Goal: Information Seeking & Learning: Learn about a topic

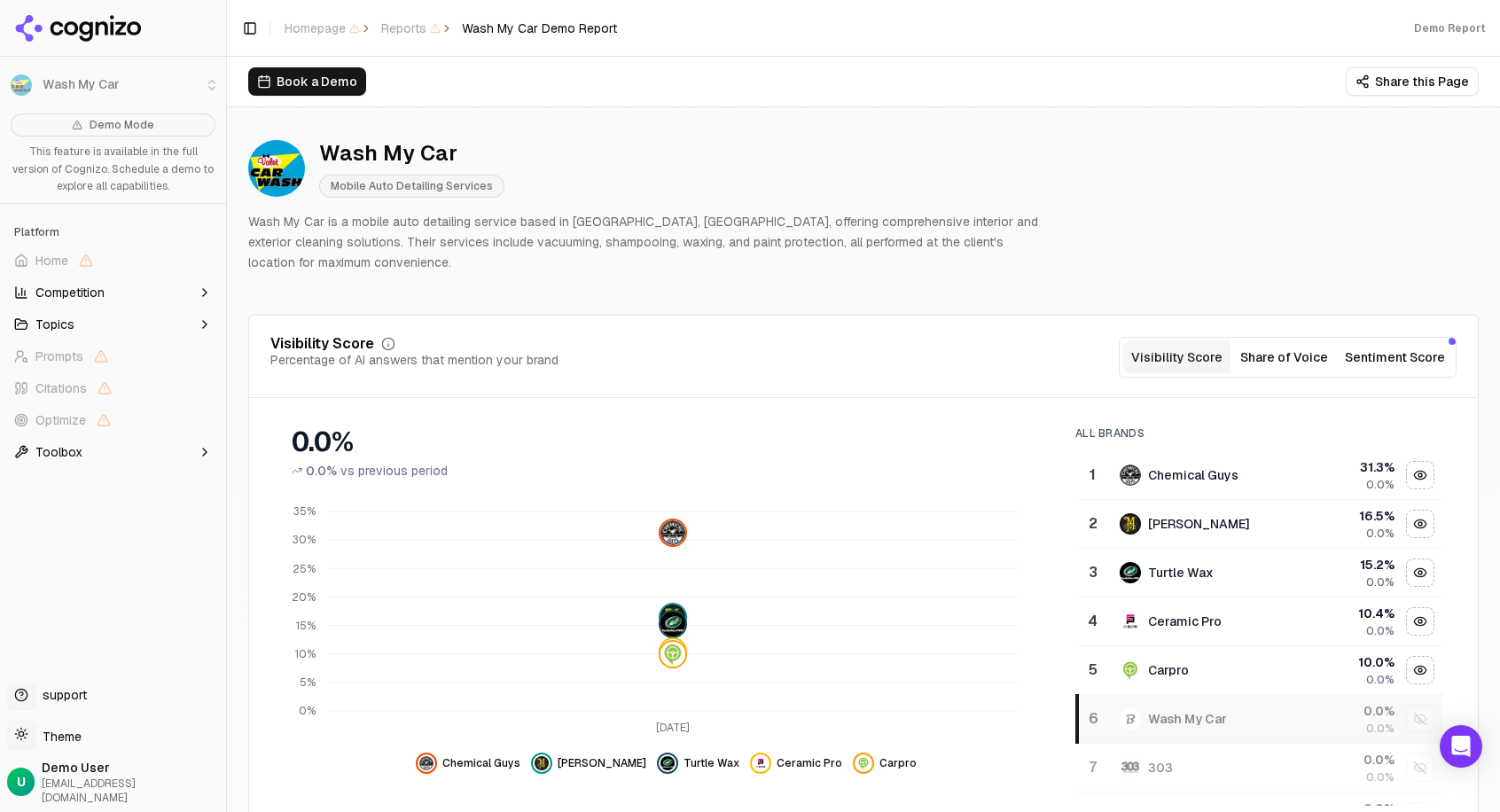
scroll to position [125, 0]
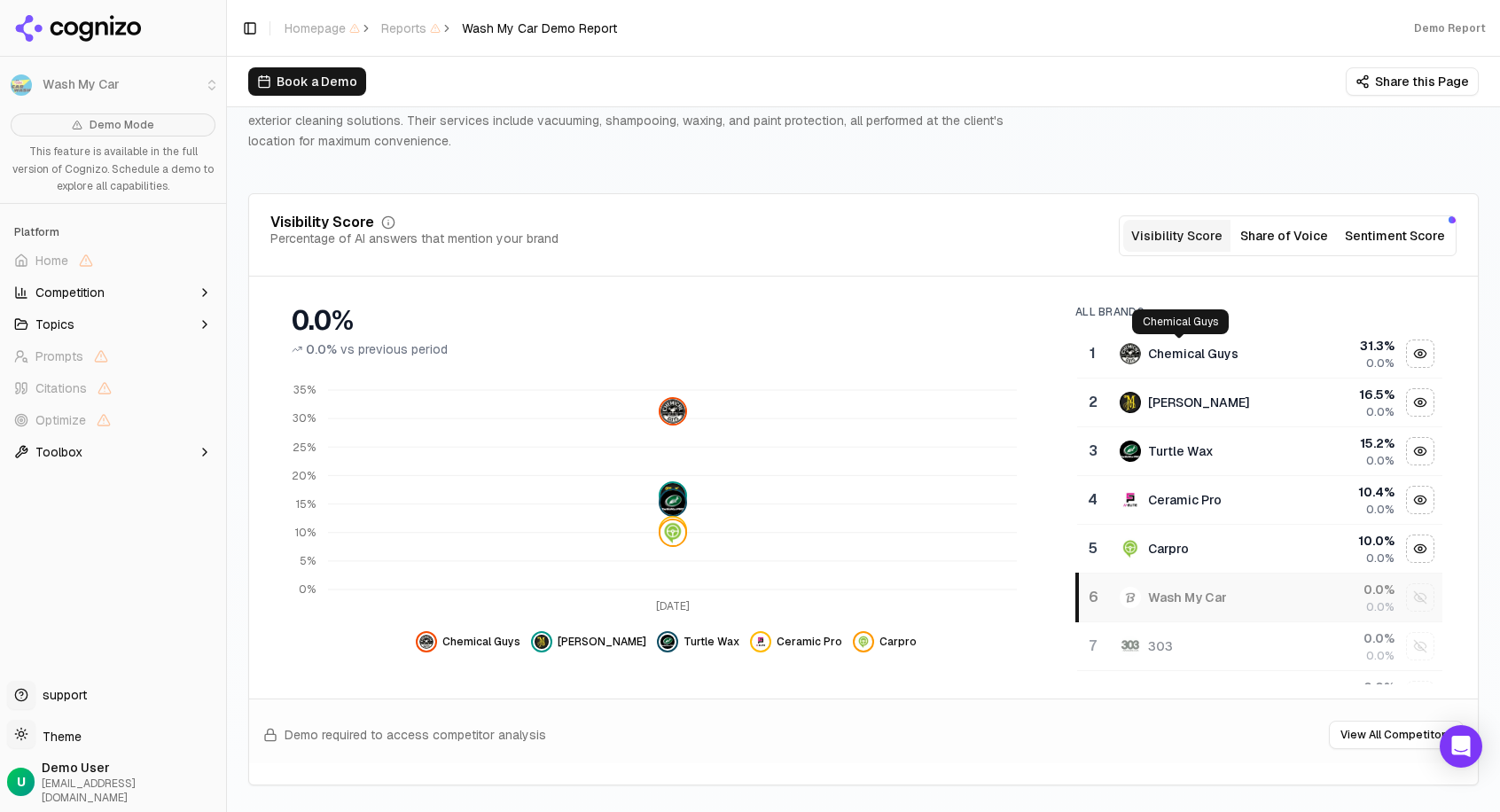
click at [1148, 355] on div "Chemical Guys" at bounding box center [1193, 354] width 90 height 18
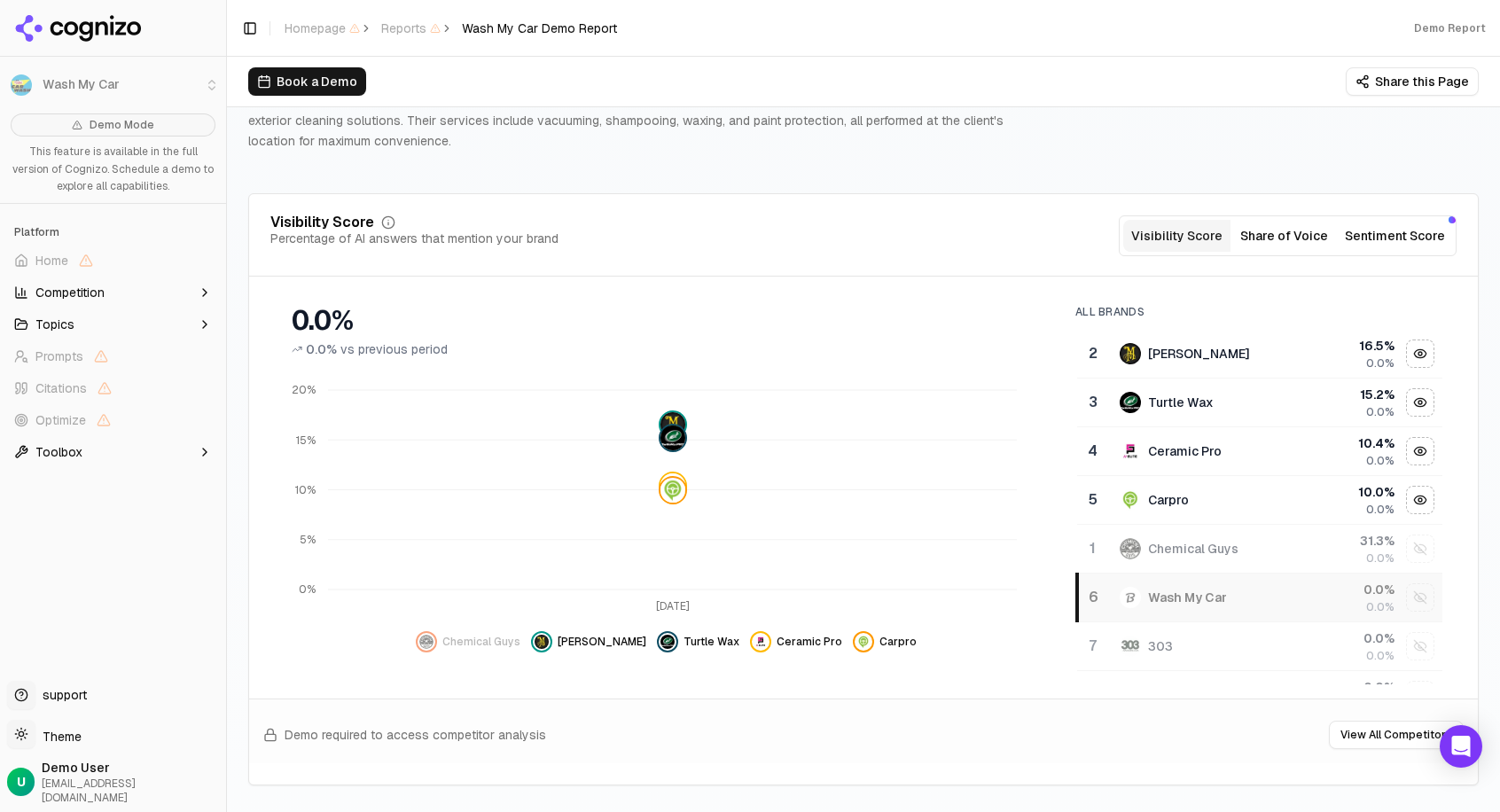
click at [1254, 370] on td "[PERSON_NAME]" at bounding box center [1203, 354] width 189 height 48
click at [1254, 370] on td "Turtle Wax" at bounding box center [1203, 354] width 189 height 48
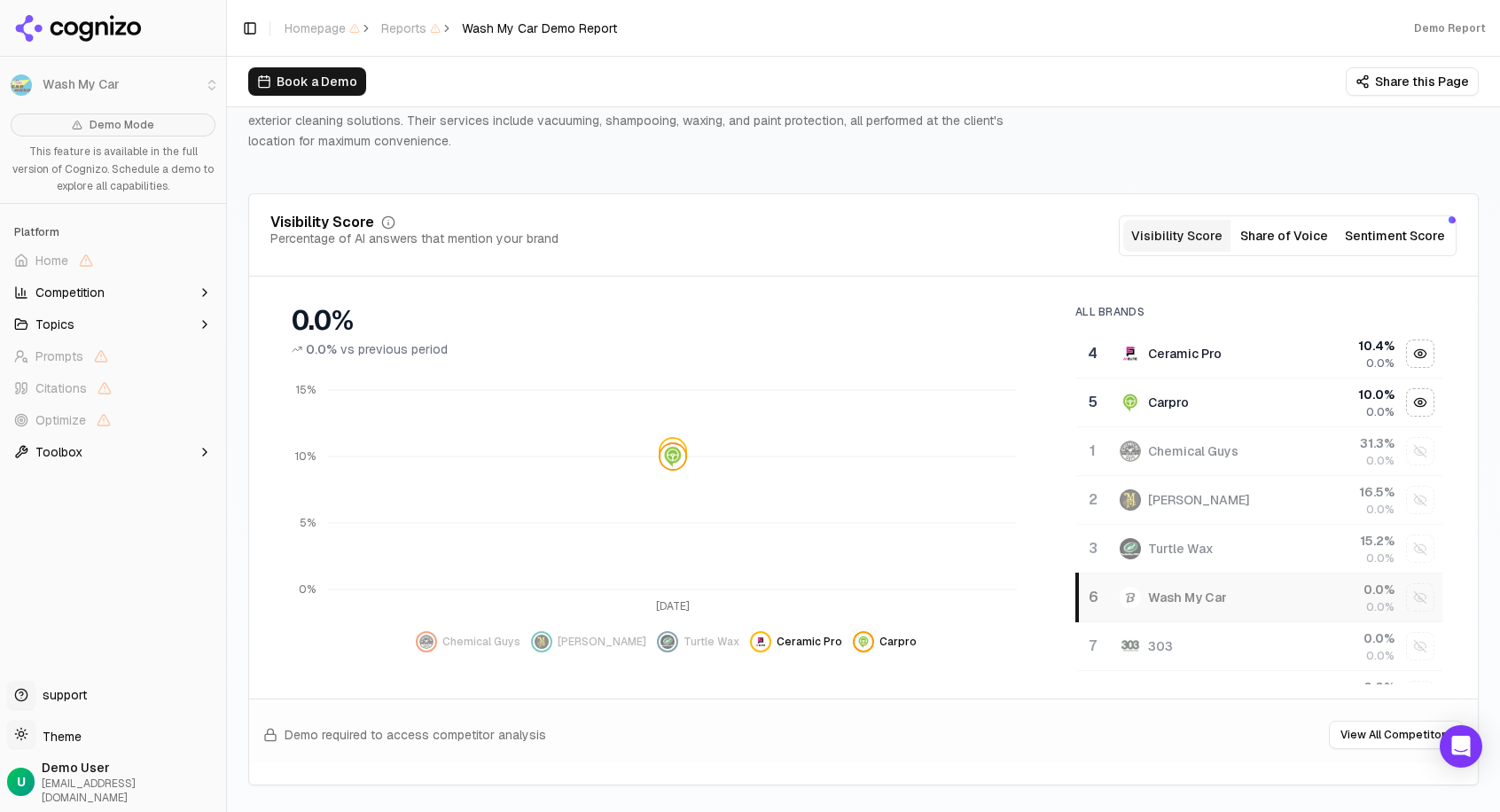
click at [1254, 370] on td "Ceramic Pro" at bounding box center [1203, 354] width 189 height 48
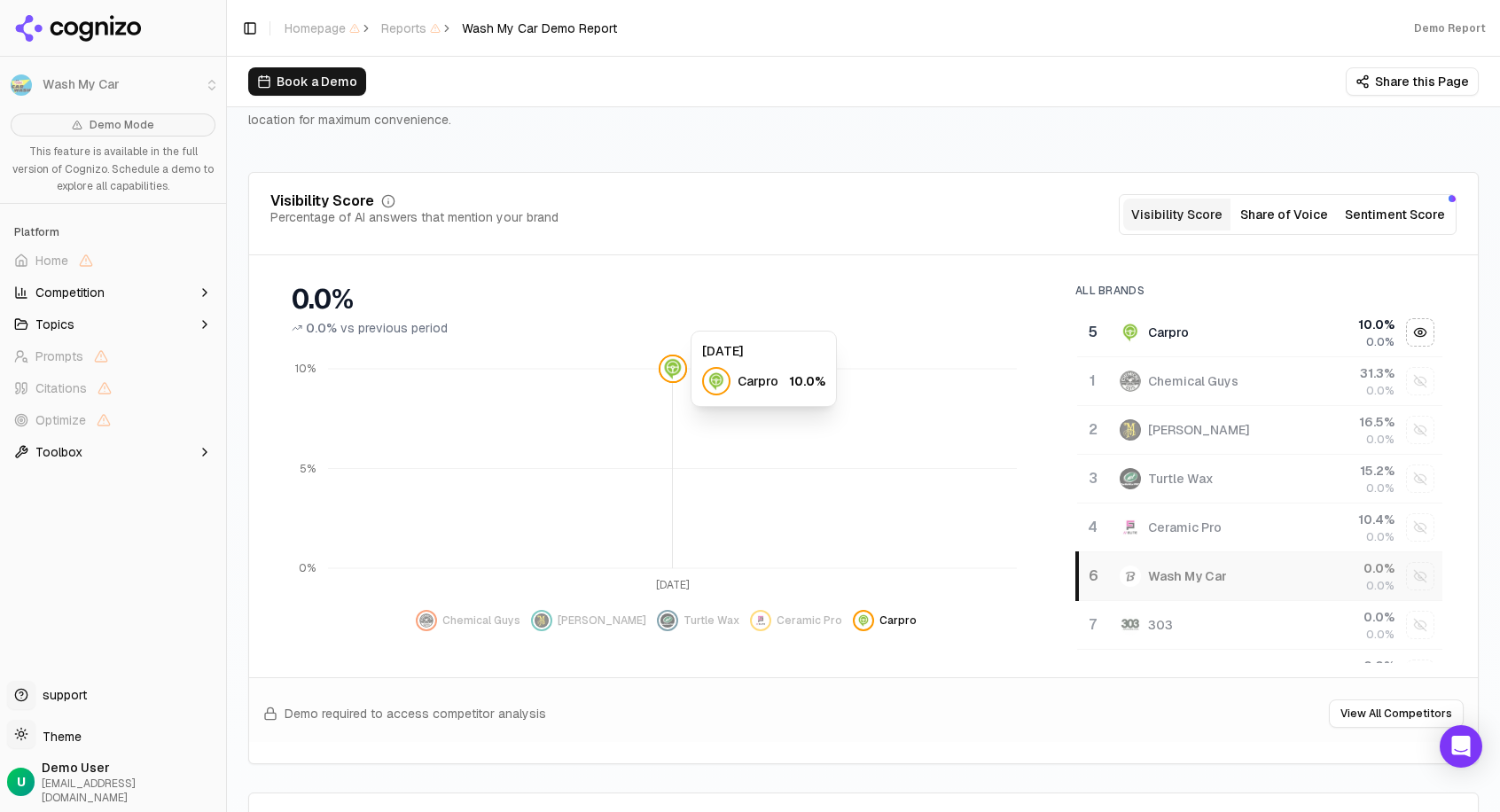
scroll to position [188, 0]
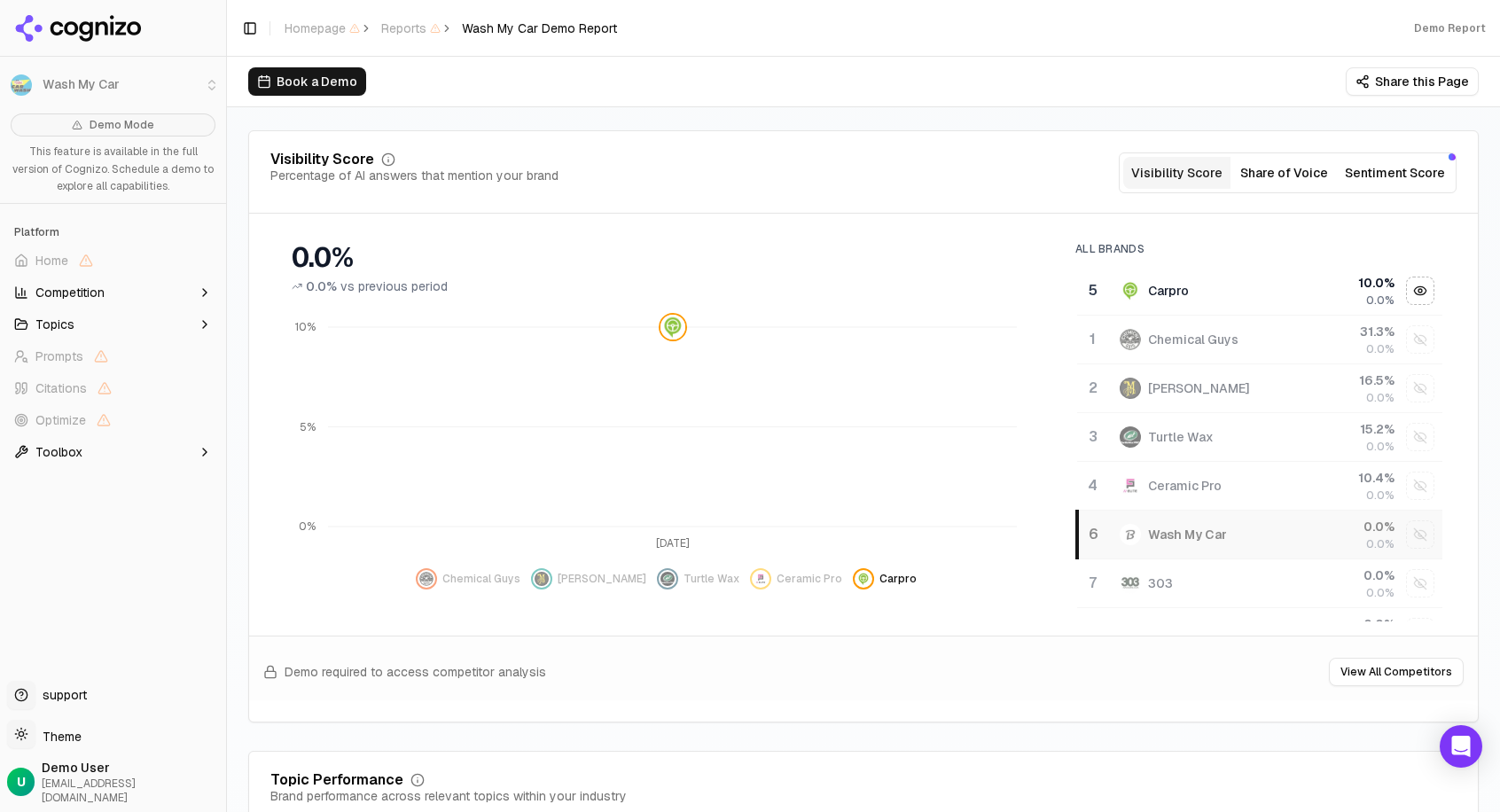
click at [1194, 284] on div "Carpro" at bounding box center [1203, 291] width 167 height 21
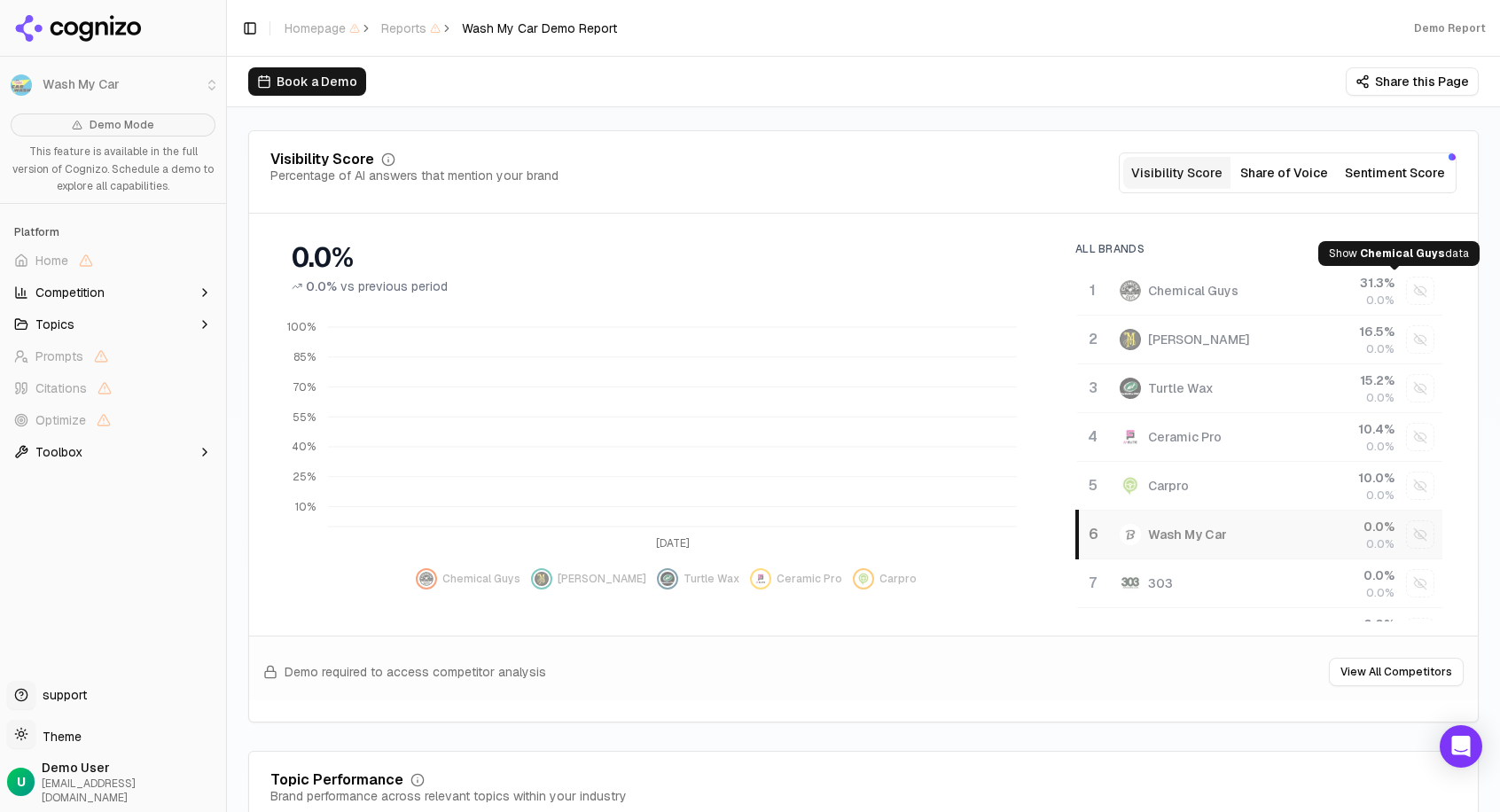
click at [1407, 297] on div "Show chemical guys data" at bounding box center [1420, 291] width 27 height 27
click at [1398, 322] on td "Data table" at bounding box center [1419, 339] width 44 height 48
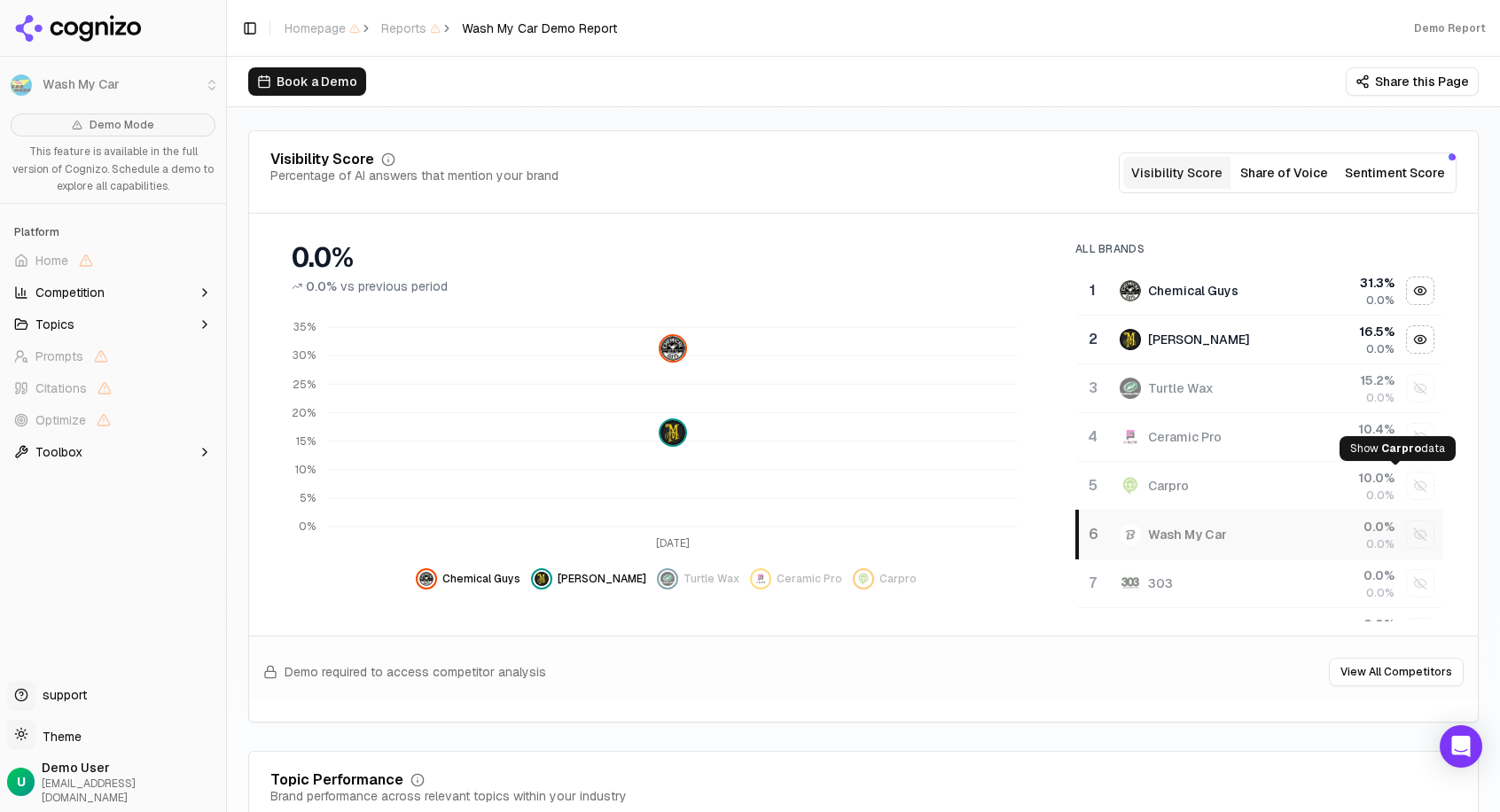
click at [1407, 486] on div "Show carpro data" at bounding box center [1420, 486] width 27 height 27
click at [1407, 445] on div "Show turtle wax data" at bounding box center [1420, 437] width 27 height 27
click at [1407, 475] on div "Show ceramic pro data" at bounding box center [1420, 486] width 27 height 27
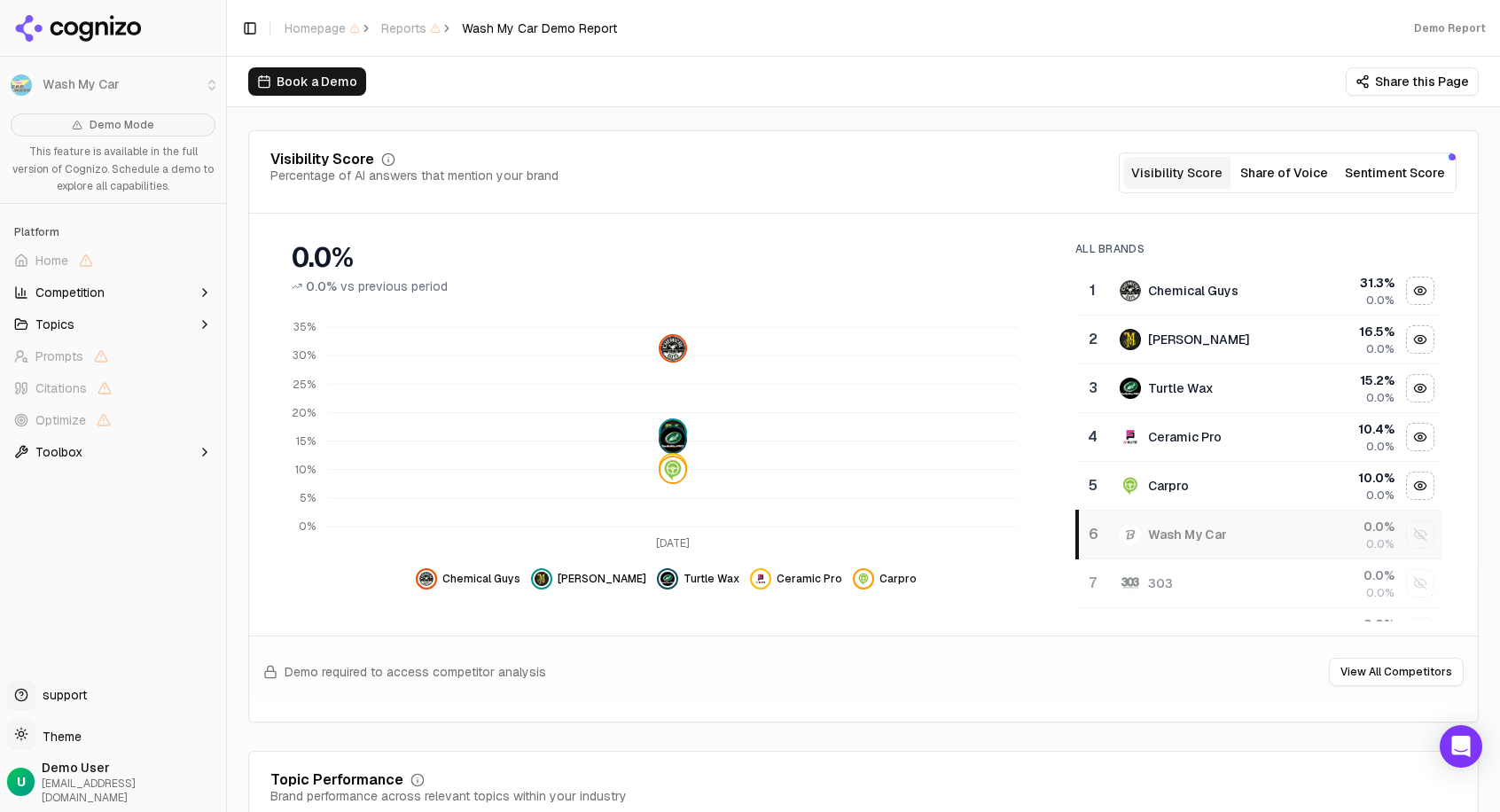
scroll to position [236, 0]
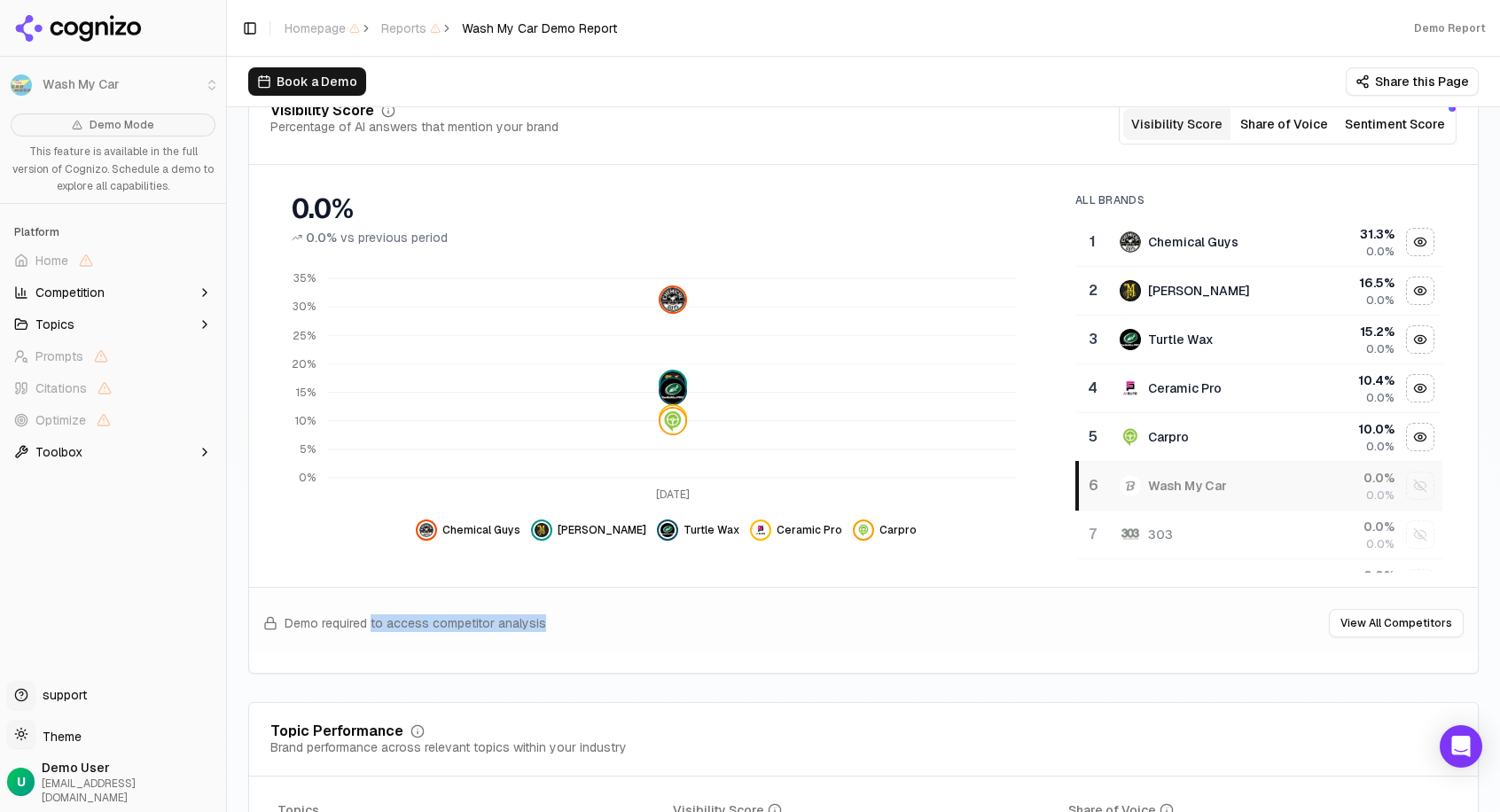
drag, startPoint x: 371, startPoint y: 617, endPoint x: 604, endPoint y: 655, distance: 236.1
click at [604, 655] on div "Visibility Score Percentage of AI answers that mention your brand Visibility Sc…" at bounding box center [863, 377] width 1230 height 592
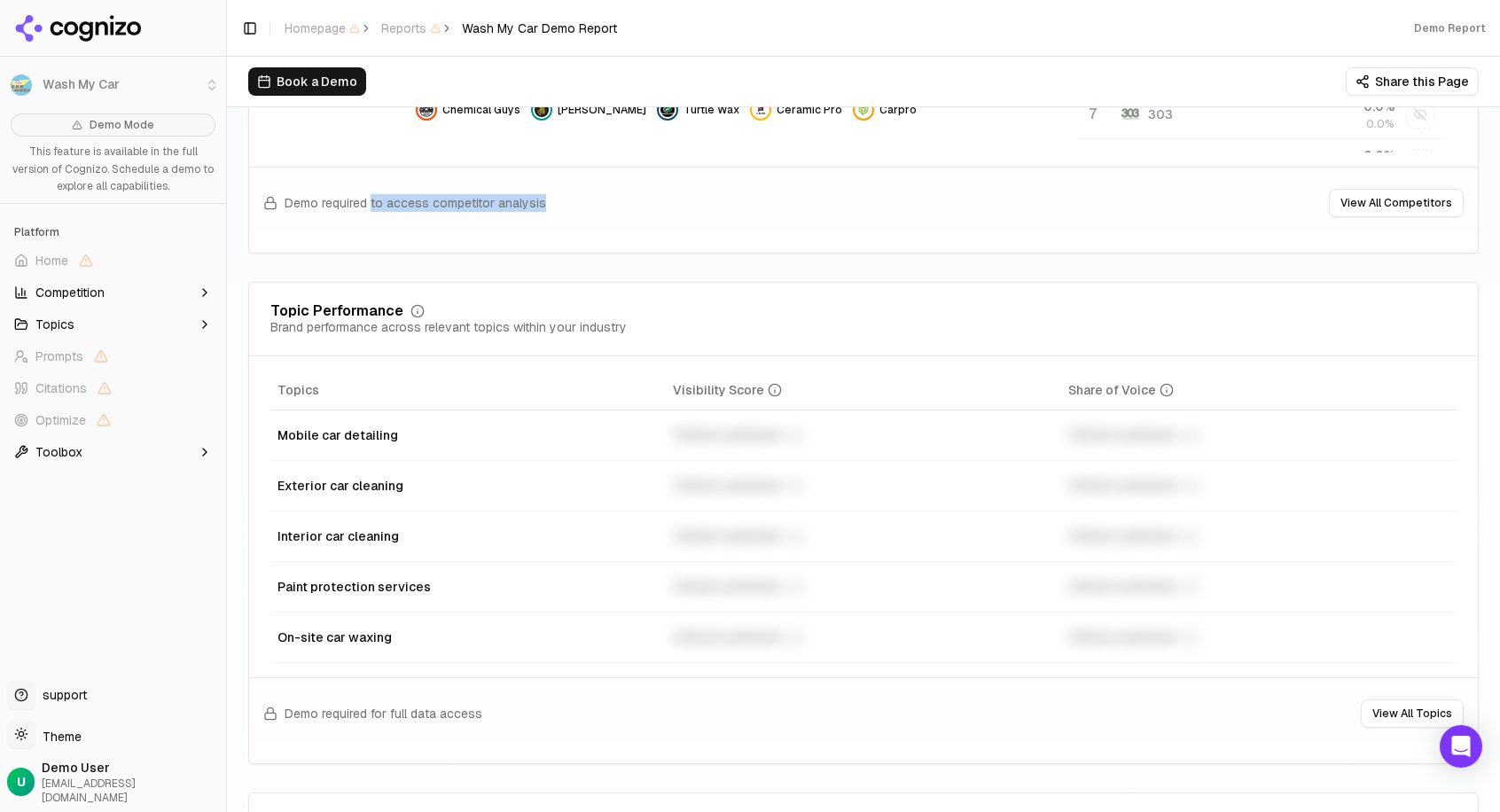
scroll to position [663, 0]
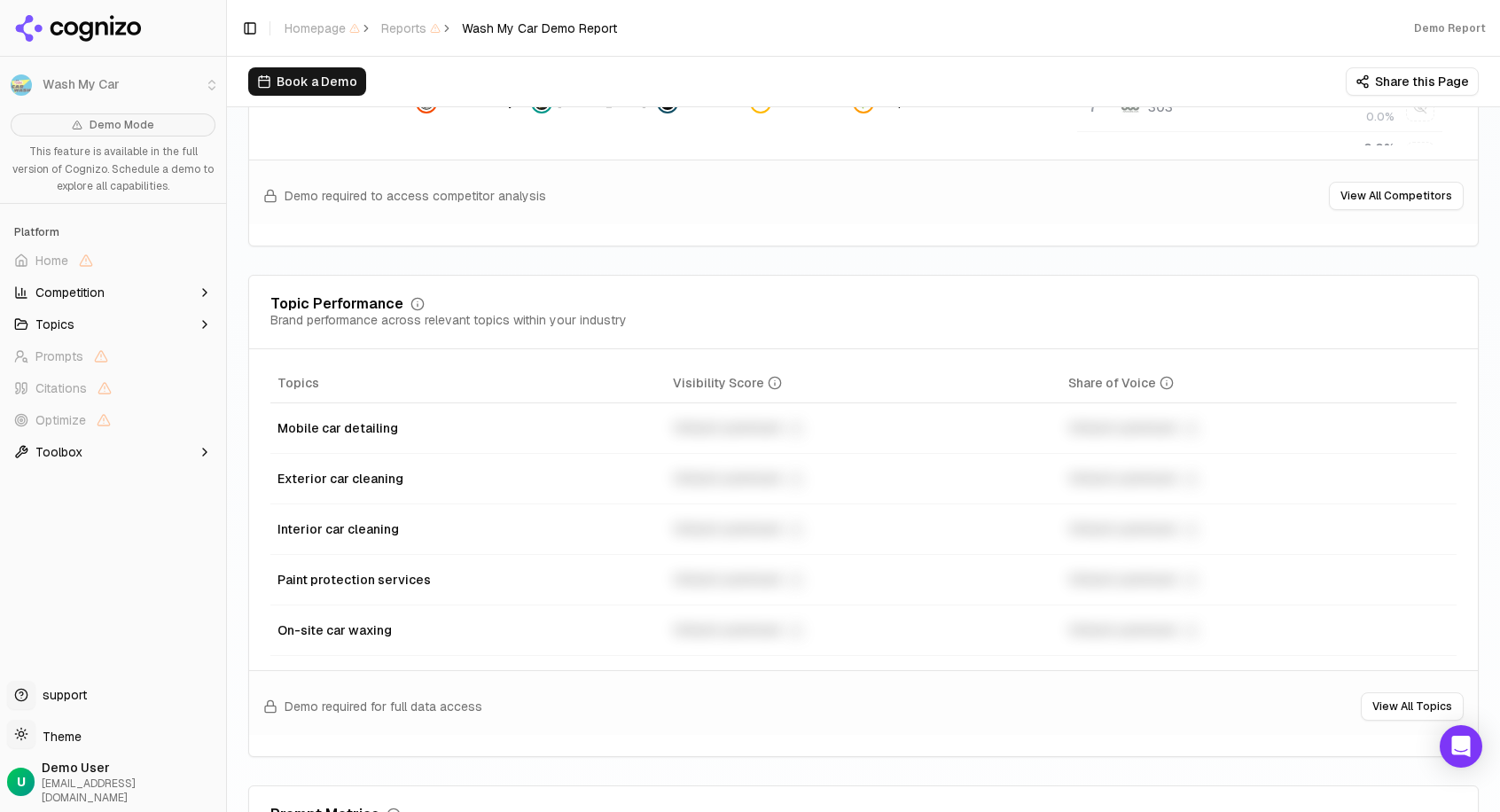
click at [568, 419] on div "Mobile car detailing" at bounding box center [468, 428] width 381 height 18
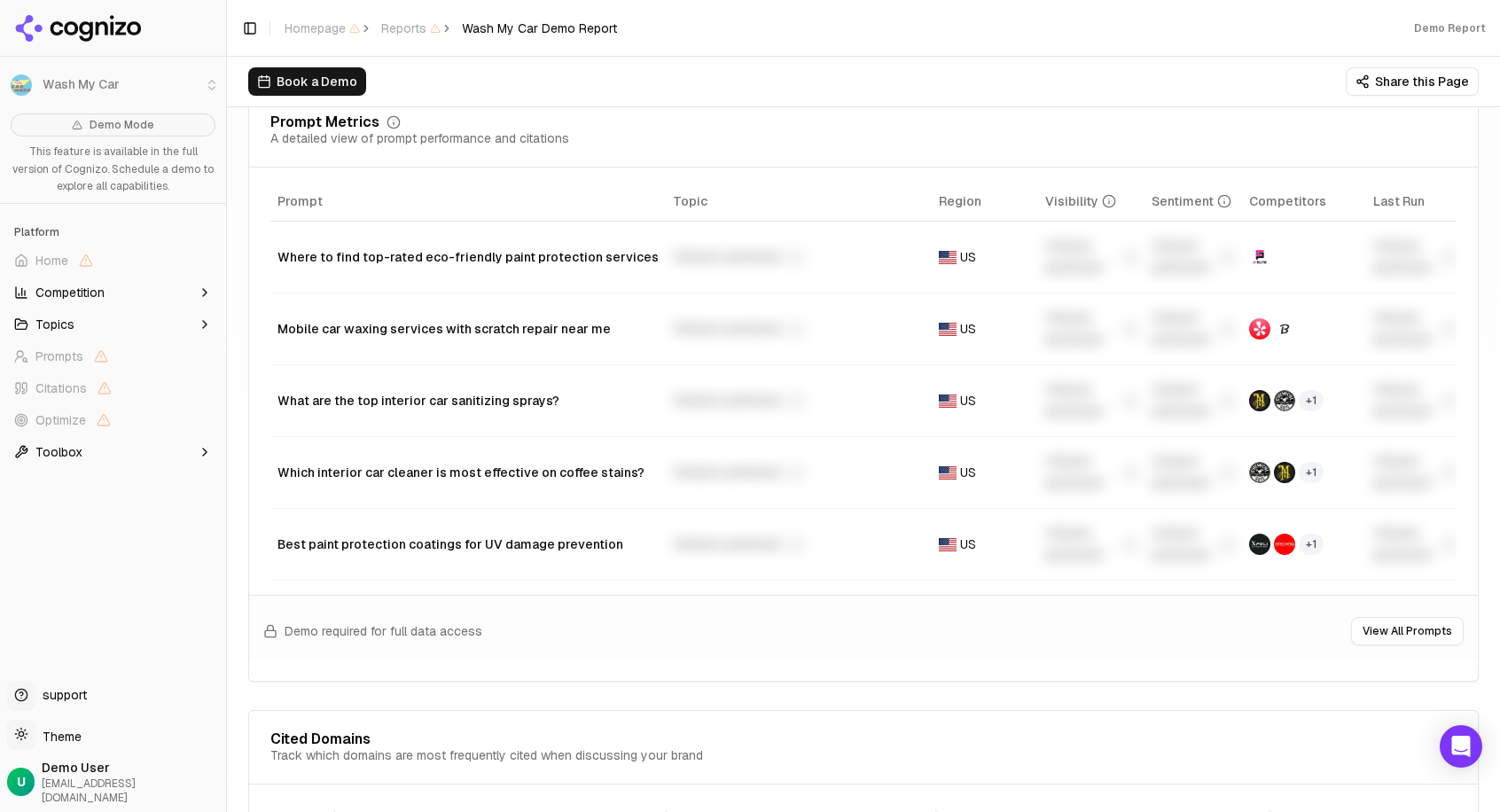
scroll to position [1344, 0]
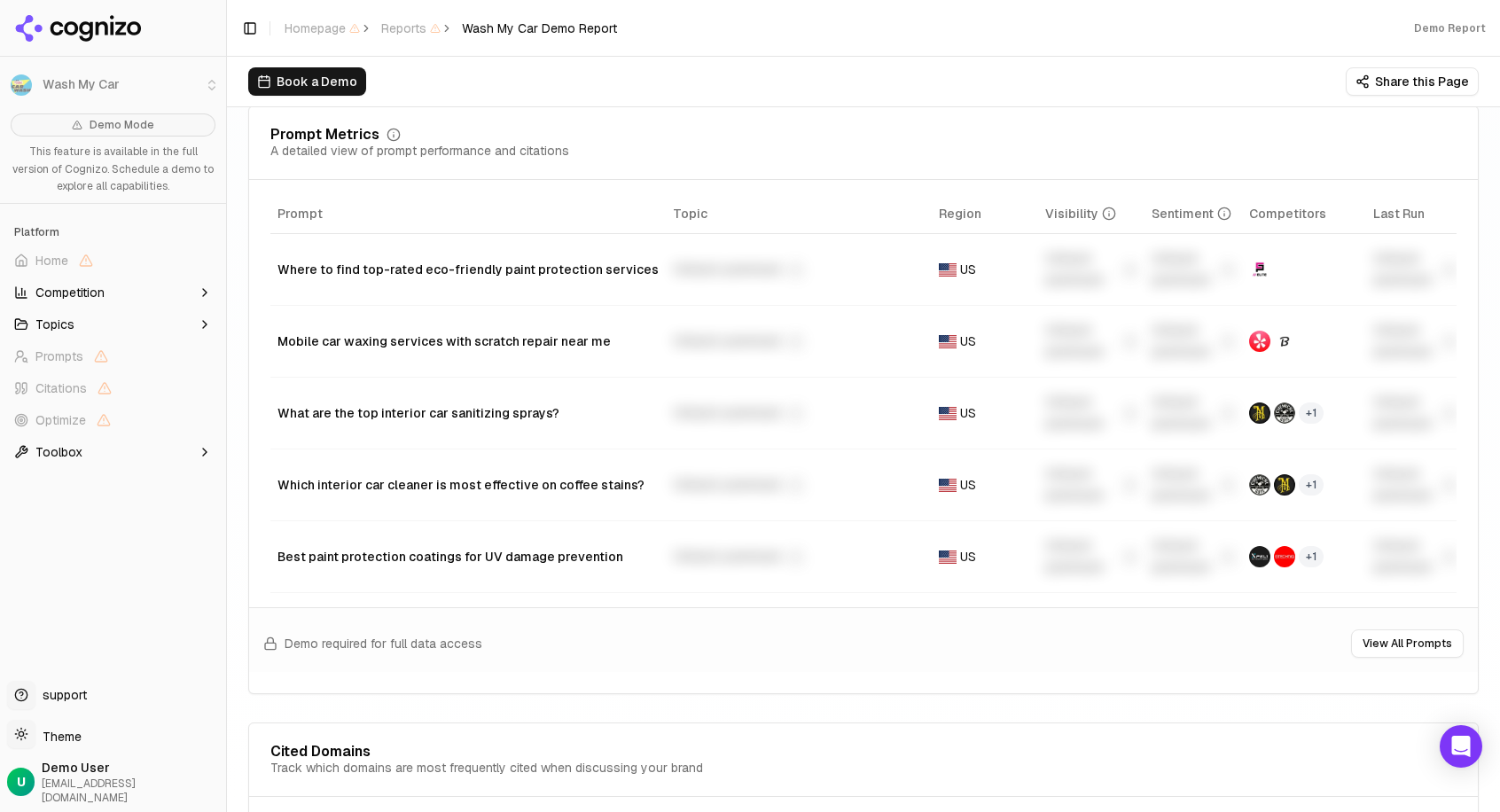
click at [939, 217] on span "Region" at bounding box center [960, 214] width 43 height 18
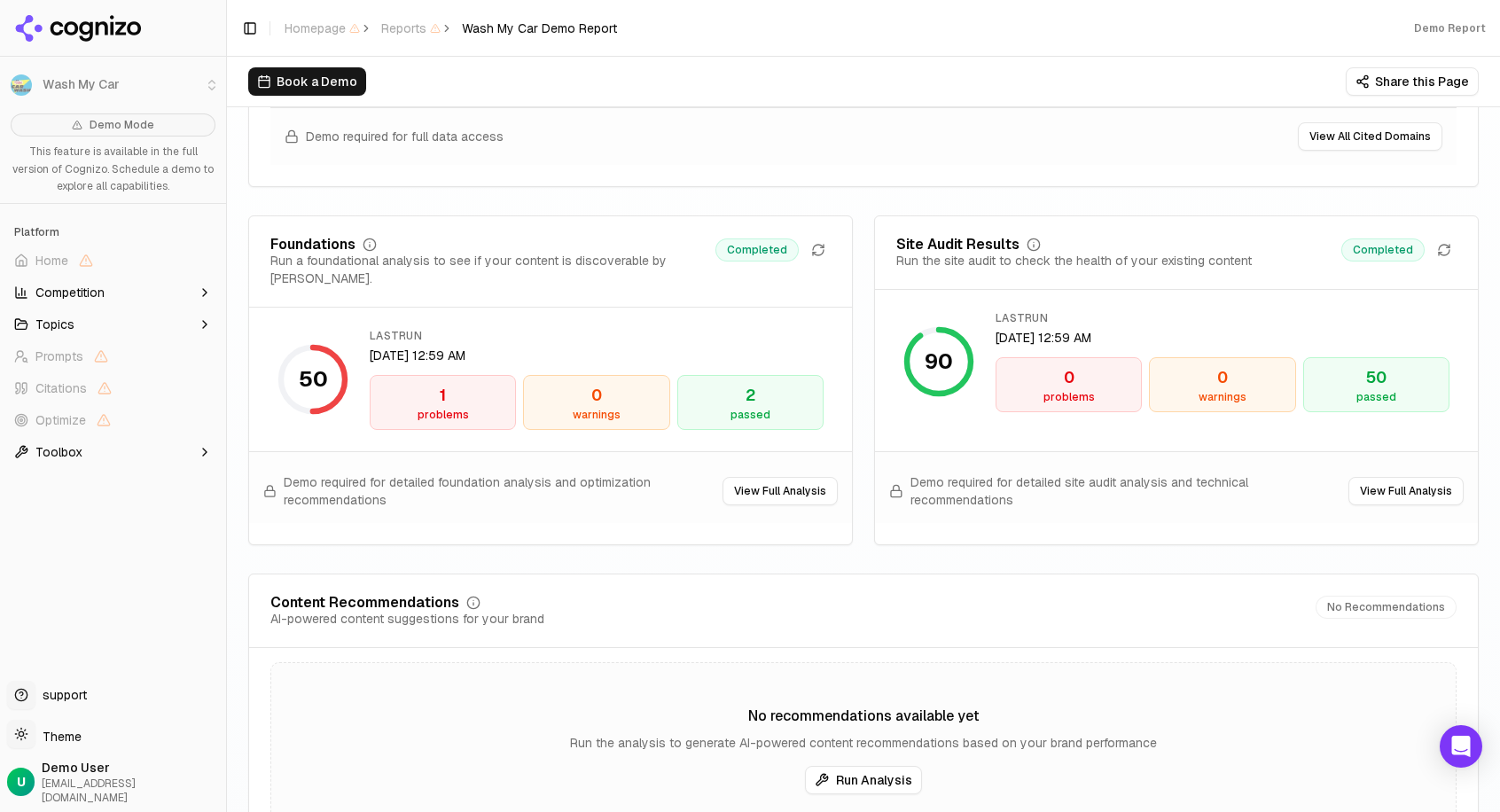
scroll to position [2451, 0]
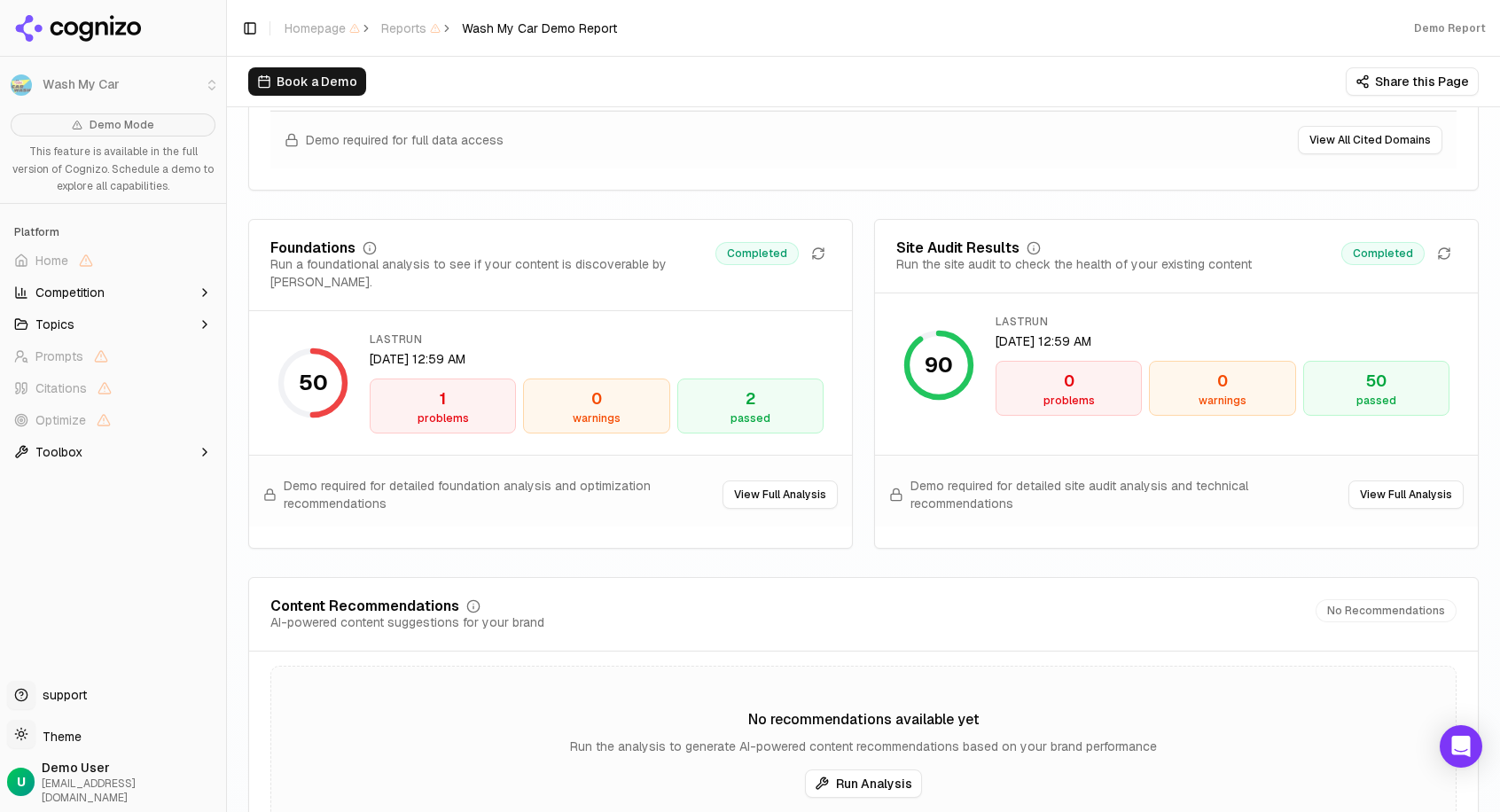
click at [1352, 409] on div "50 passed" at bounding box center [1376, 388] width 146 height 55
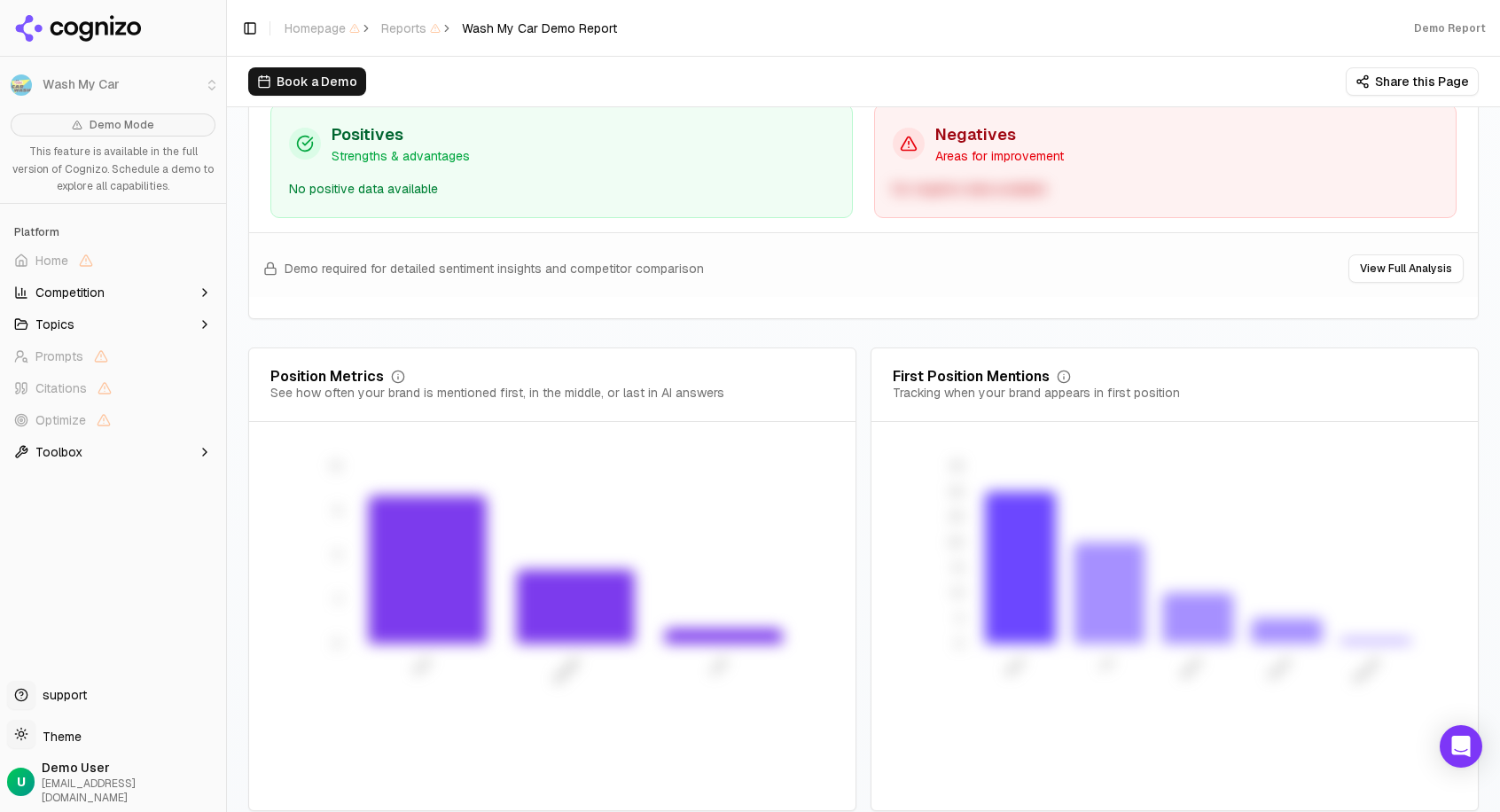
scroll to position [0, 0]
click at [192, 292] on button "Competition" at bounding box center [113, 293] width 212 height 29
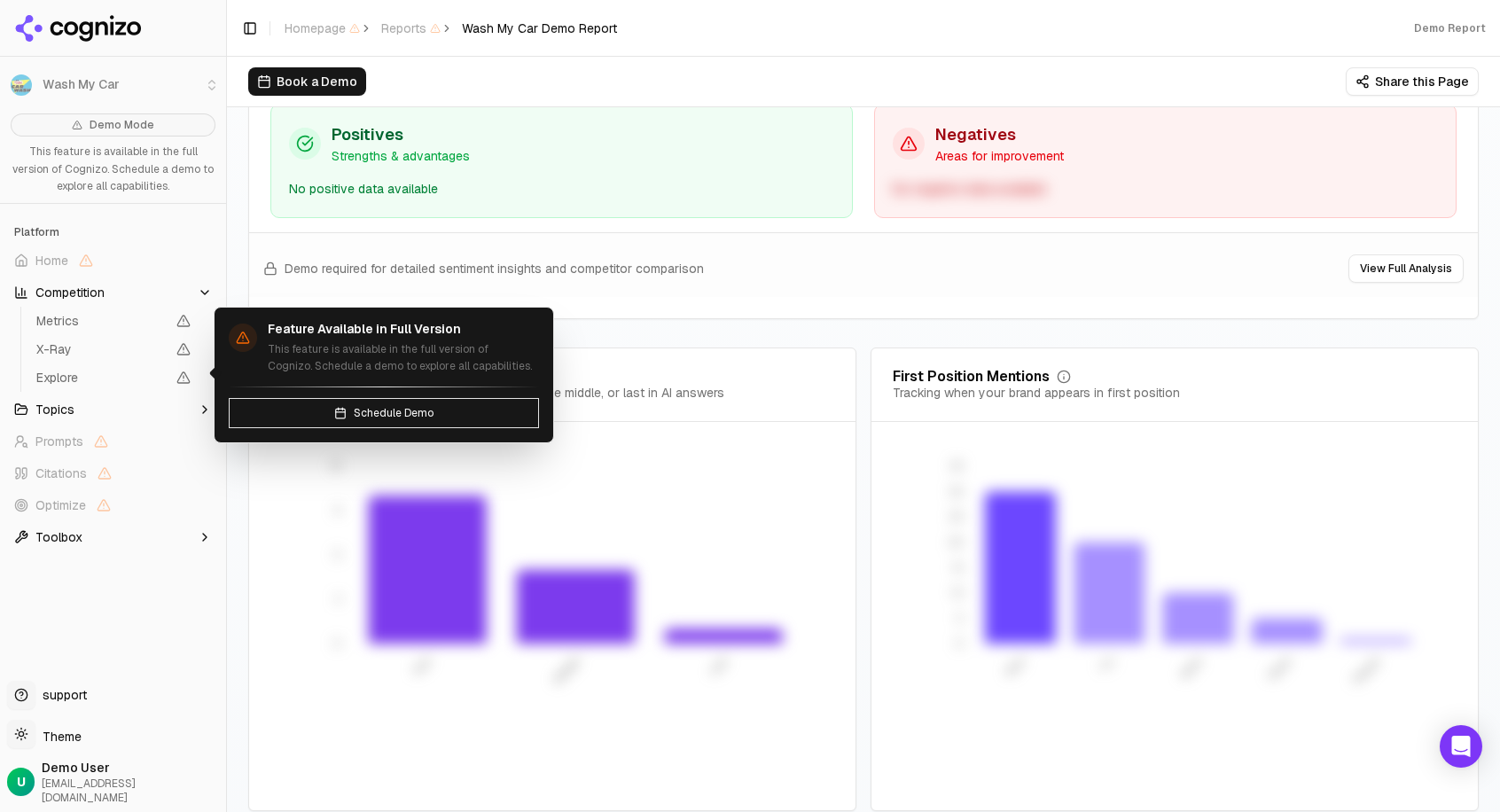
click at [133, 387] on ul "Metrics X-Ray Explore" at bounding box center [114, 348] width 187 height 85
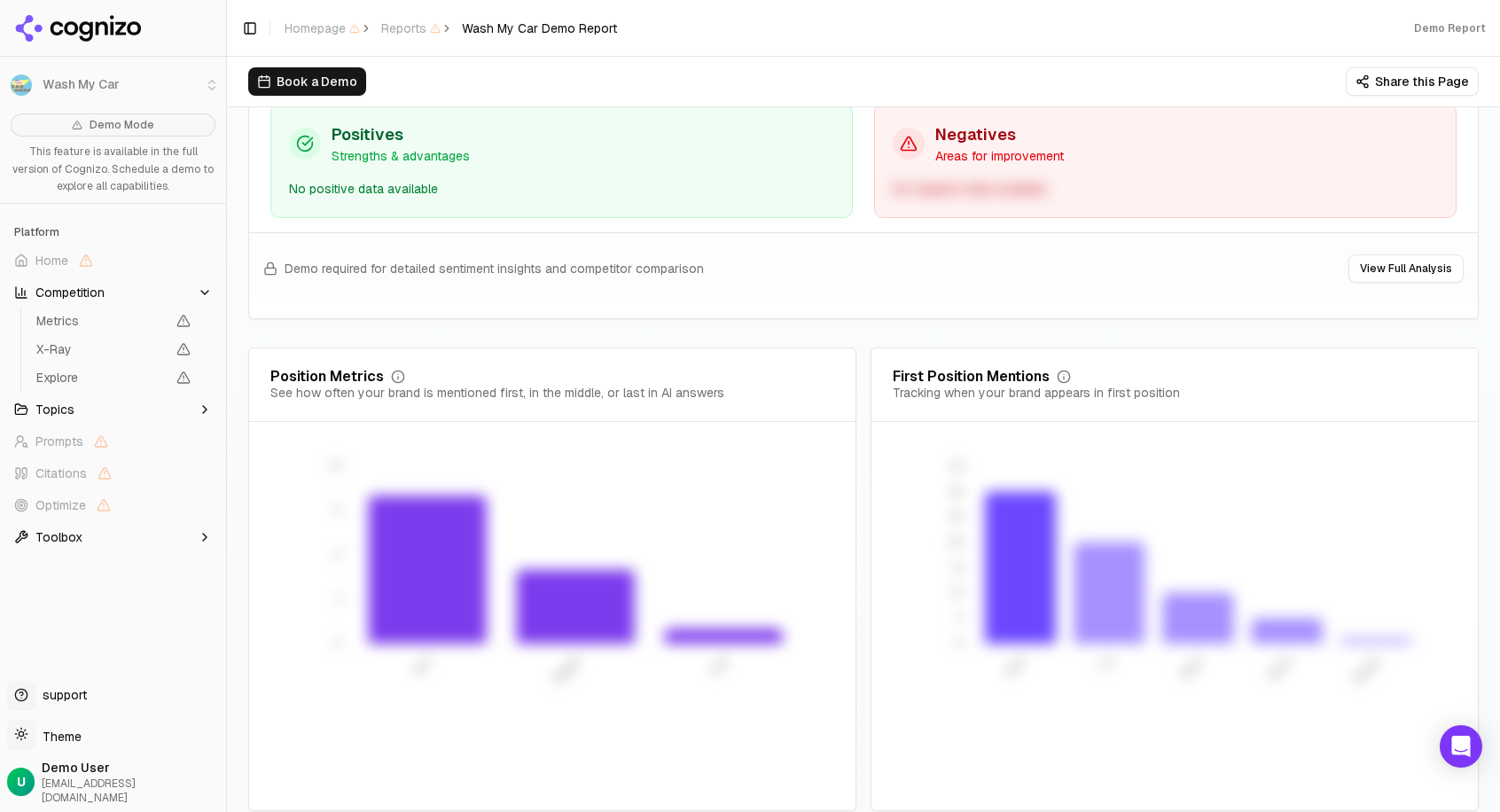
click at [122, 411] on button "Topics" at bounding box center [113, 409] width 212 height 29
click at [115, 664] on button "Toolbox" at bounding box center [113, 679] width 212 height 29
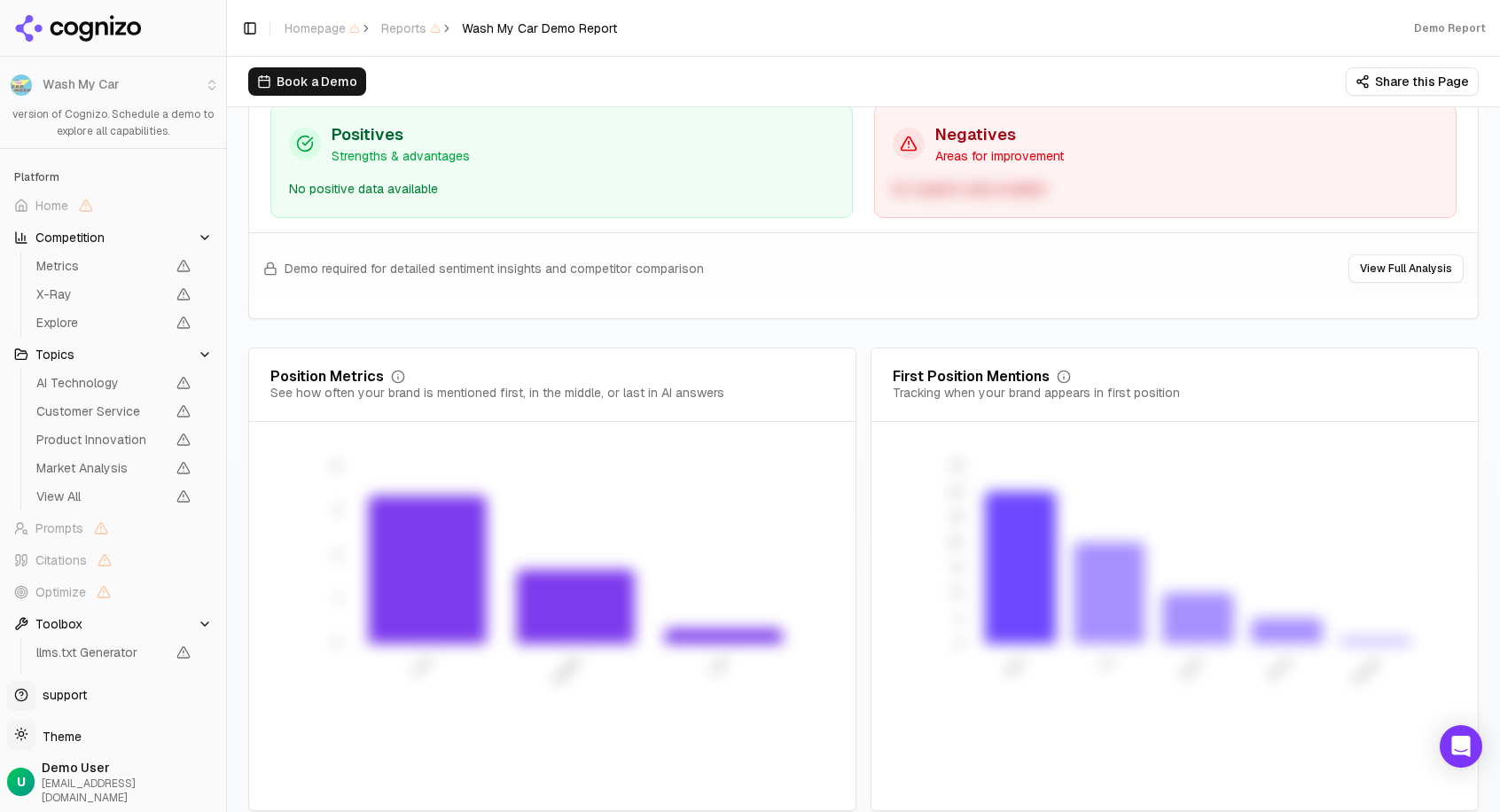
click at [501, 37] on span "Wash My Car Demo Report" at bounding box center [539, 29] width 155 height 18
click at [285, 89] on button "Book a Demo" at bounding box center [307, 81] width 118 height 29
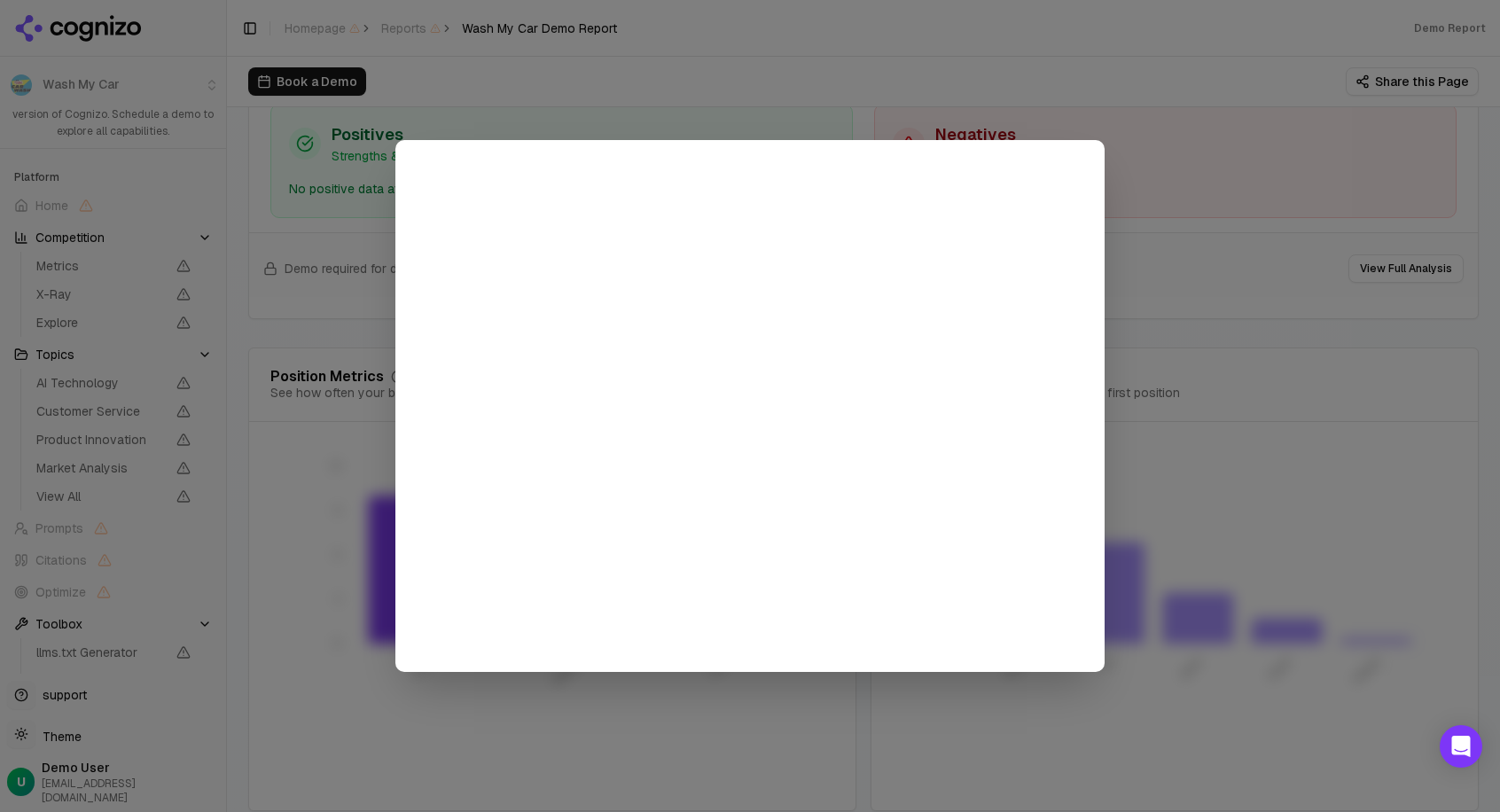
click at [1094, 125] on div at bounding box center [750, 406] width 1500 height 812
